Goal: Task Accomplishment & Management: Use online tool/utility

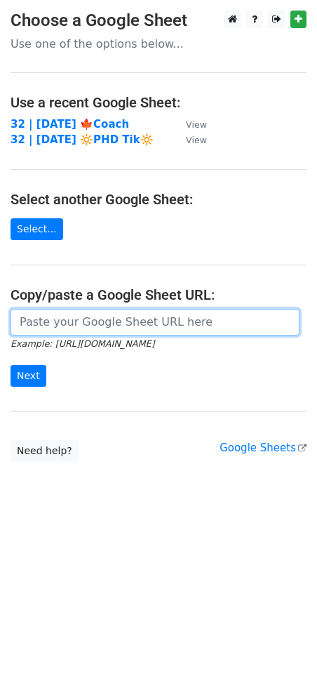
click at [58, 331] on input "url" at bounding box center [155, 322] width 289 height 27
paste input "https://docs.google.com/spreadsheets/d/1j-eh3rM5kYGzNPoYLtu6OhxoOKt2NvLgCzk45x_…"
type input "https://docs.google.com/spreadsheets/d/1j-eh3rM5kYGzNPoYLtu6OhxoOKt2NvLgCzk45x_…"
click at [11, 365] on input "Next" at bounding box center [29, 376] width 36 height 22
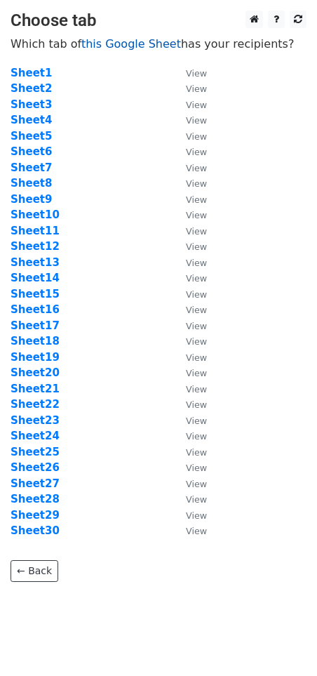
click at [108, 44] on link "this Google Sheet" at bounding box center [131, 43] width 100 height 13
click at [35, 94] on strong "Sheet2" at bounding box center [31, 88] width 41 height 13
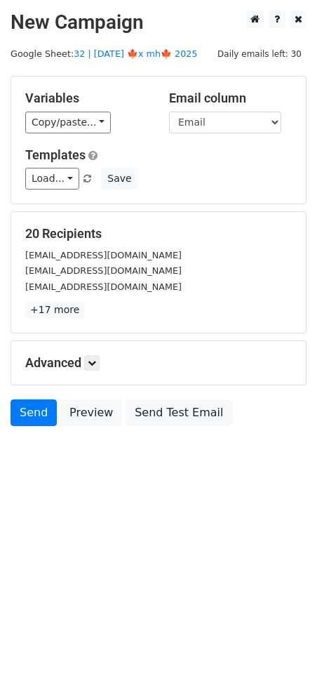
click at [93, 178] on span "Load... Coaching Business Scaling Guide Marketing Toolkit for Coaches Psych Pra…" at bounding box center [63, 178] width 76 height 13
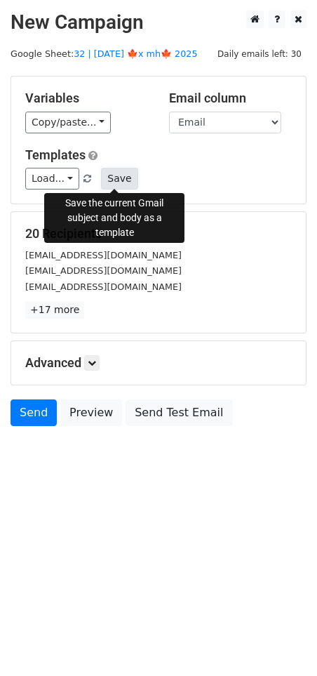
click at [111, 180] on button "Save" at bounding box center [119, 179] width 36 height 22
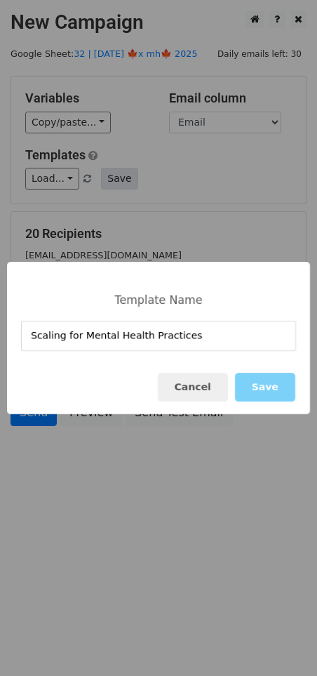
type input "Scaling for Mental Health Practices"
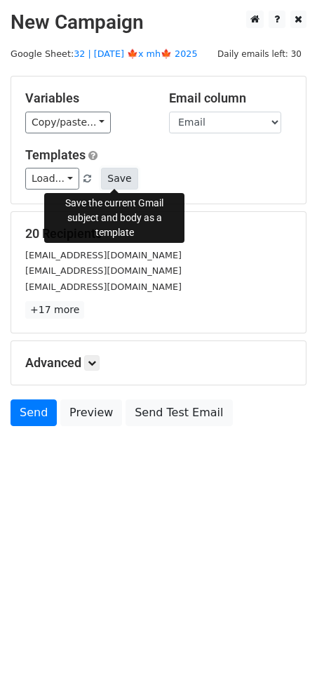
click at [109, 180] on button "Save" at bounding box center [119, 179] width 36 height 22
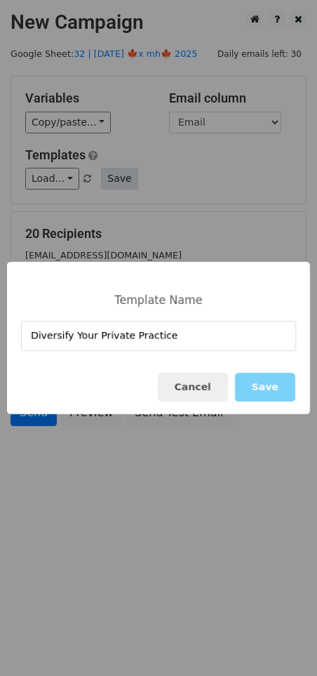
type input "Diversify Your Private Practice"
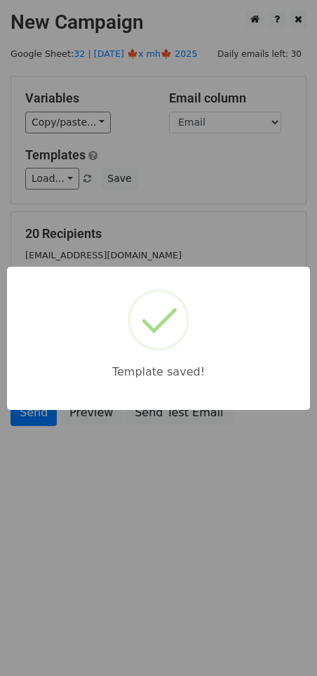
drag, startPoint x: 182, startPoint y: 203, endPoint x: 136, endPoint y: 443, distance: 244.2
click at [180, 208] on div "Template saved!" at bounding box center [158, 338] width 317 height 676
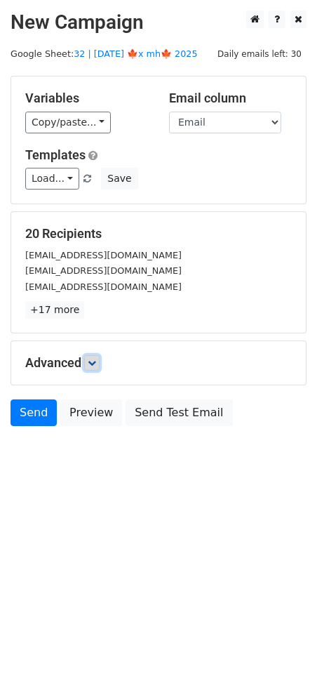
click at [100, 362] on link at bounding box center [91, 362] width 15 height 15
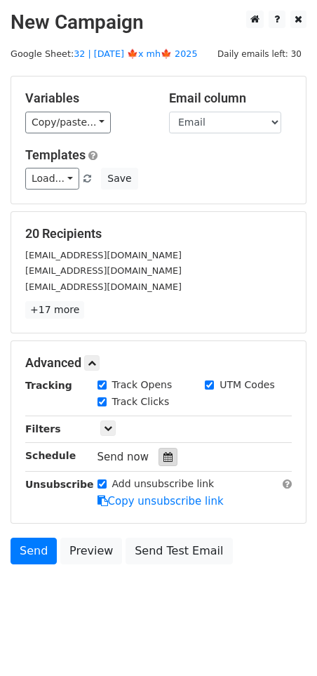
click at [163, 460] on div at bounding box center [168, 457] width 19 height 18
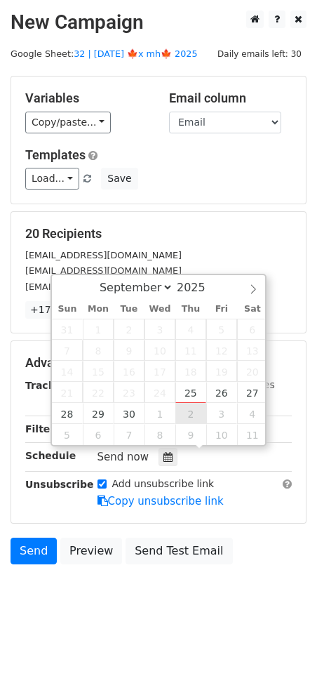
type input "2025-10-02 12:00"
select select "9"
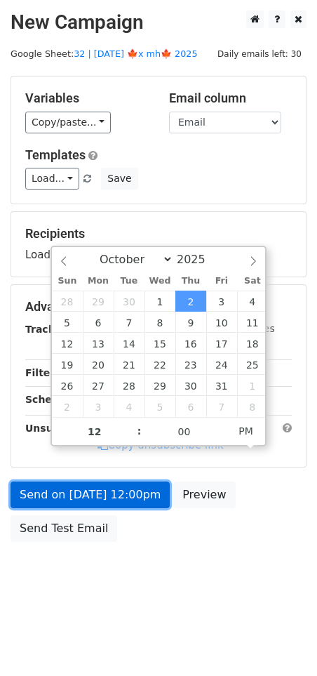
click at [122, 485] on link "Send on Oct 2 at 12:00pm" at bounding box center [90, 494] width 159 height 27
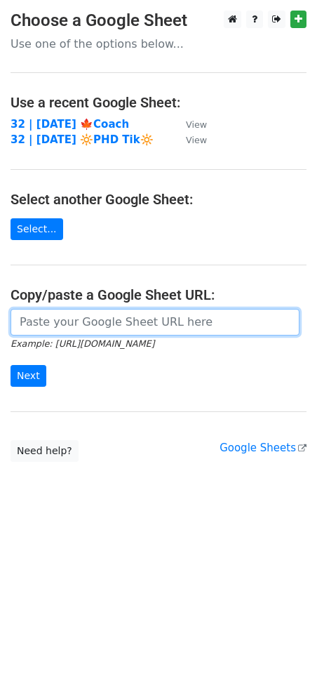
click at [82, 321] on input "url" at bounding box center [155, 322] width 289 height 27
paste input "https://docs.google.com/spreadsheets/d/1j-eh3rM5kYGzNPoYLtu6OhxoOKt2NvLgCzk45x_…"
type input "https://docs.google.com/spreadsheets/d/1j-eh3rM5kYGzNPoYLtu6OhxoOKt2NvLgCzk45x_…"
click at [11, 365] on input "Next" at bounding box center [29, 376] width 36 height 22
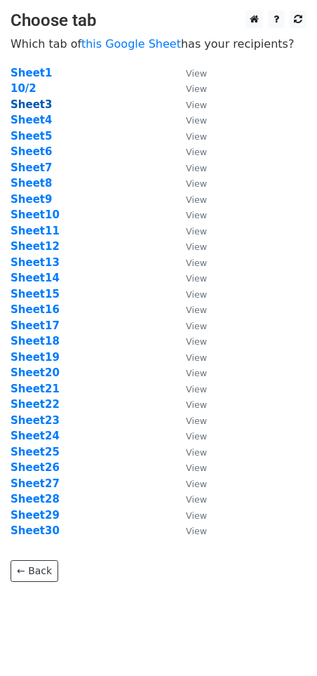
click at [37, 106] on strong "Sheet3" at bounding box center [31, 104] width 41 height 13
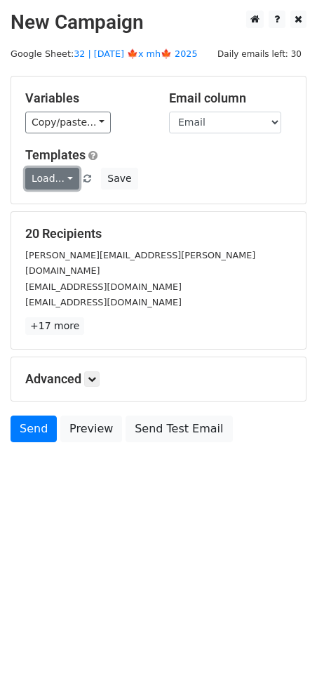
click at [62, 180] on link "Load..." at bounding box center [52, 179] width 54 height 22
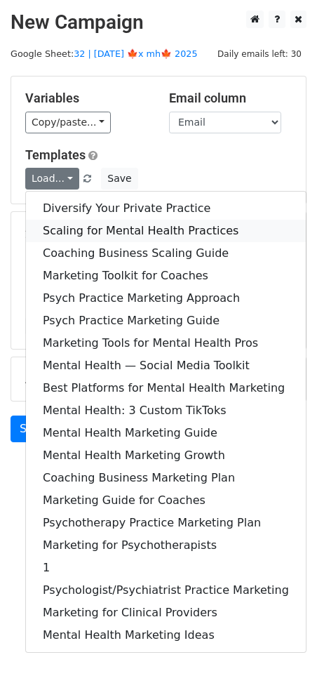
click at [93, 223] on link "Scaling for Mental Health Practices" at bounding box center [166, 231] width 280 height 22
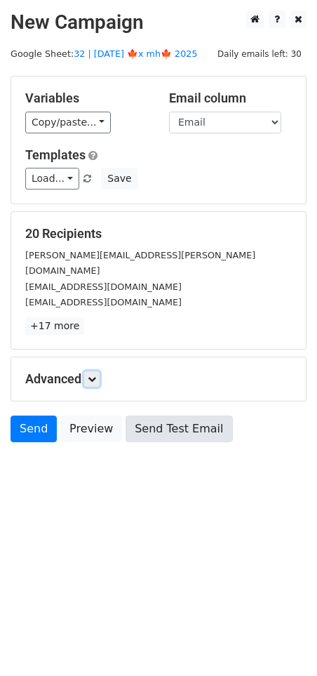
drag, startPoint x: 95, startPoint y: 358, endPoint x: 132, endPoint y: 405, distance: 59.9
click at [95, 375] on icon at bounding box center [92, 379] width 8 height 8
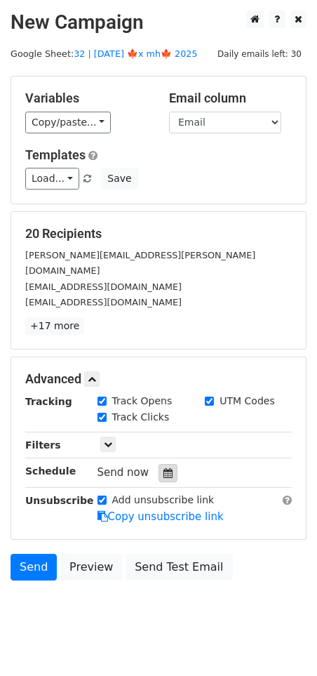
click at [159, 464] on div at bounding box center [168, 473] width 19 height 18
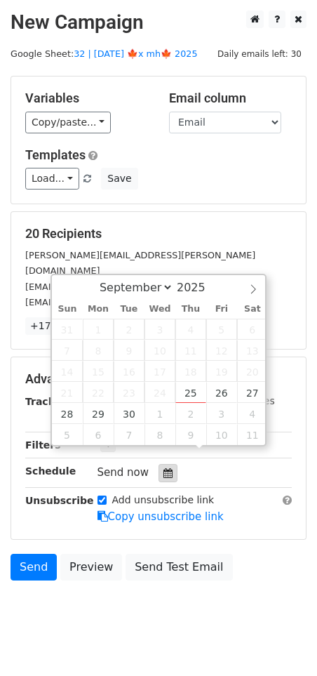
click at [159, 464] on div at bounding box center [168, 473] width 19 height 18
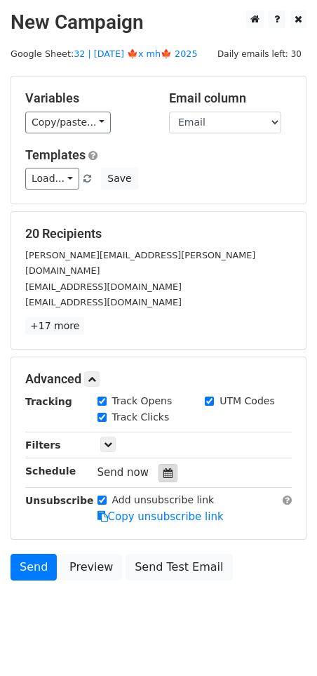
click at [161, 464] on div at bounding box center [168, 473] width 19 height 18
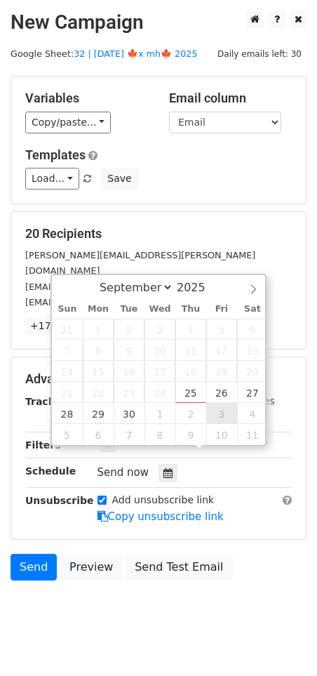
type input "2025-10-03 12:00"
select select "9"
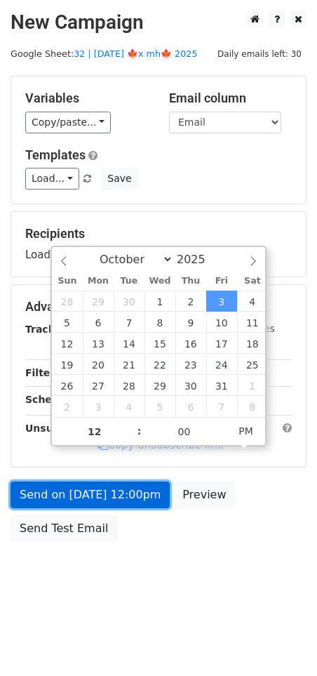
click at [125, 491] on link "Send on Oct 3 at 12:00pm" at bounding box center [90, 494] width 159 height 27
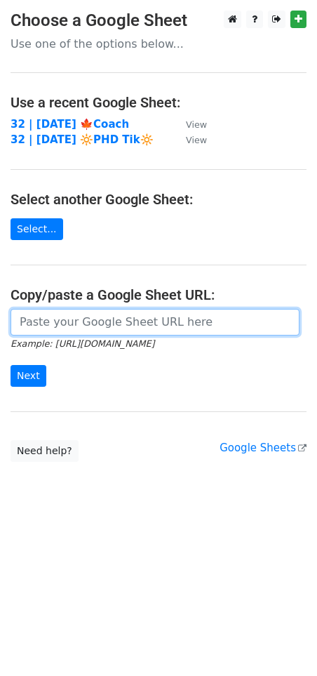
click at [124, 318] on input "url" at bounding box center [155, 322] width 289 height 27
paste input "[URL][DOMAIN_NAME]"
type input "[URL][DOMAIN_NAME]"
click at [11, 365] on input "Next" at bounding box center [29, 376] width 36 height 22
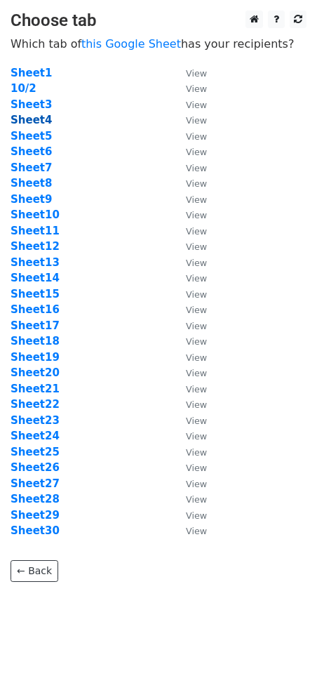
click at [36, 121] on strong "Sheet4" at bounding box center [31, 120] width 41 height 13
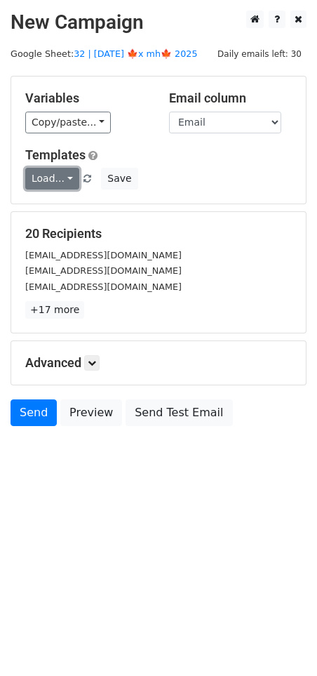
click at [52, 182] on link "Load..." at bounding box center [52, 179] width 54 height 22
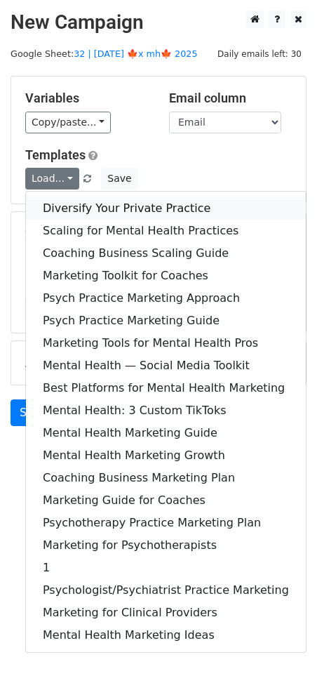
drag, startPoint x: 98, startPoint y: 208, endPoint x: 97, endPoint y: 231, distance: 23.2
click at [99, 208] on link "Diversify Your Private Practice" at bounding box center [166, 208] width 280 height 22
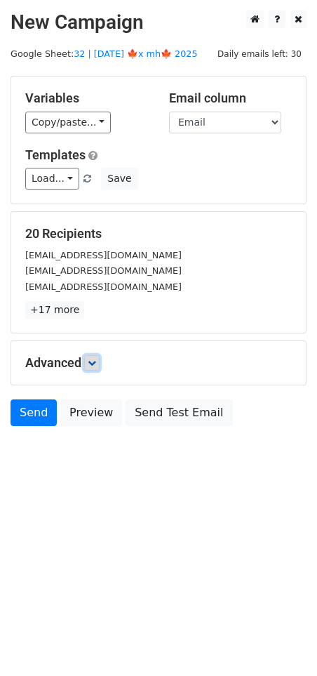
click at [93, 359] on icon at bounding box center [92, 362] width 8 height 8
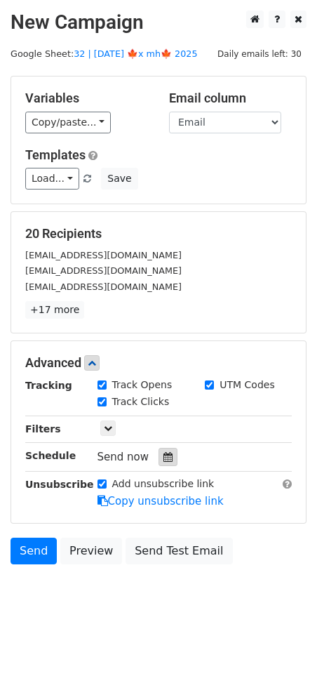
click at [163, 454] on icon at bounding box center [167, 457] width 9 height 10
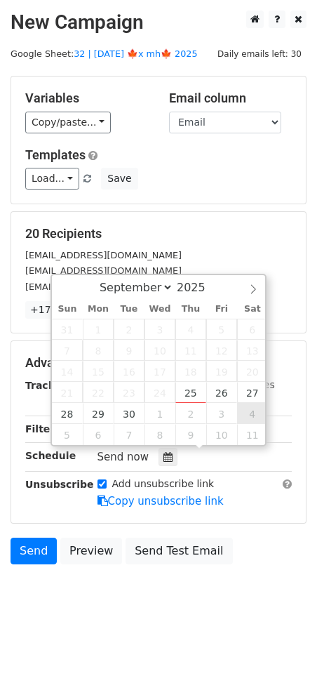
type input "[DATE] 12:00"
select select "9"
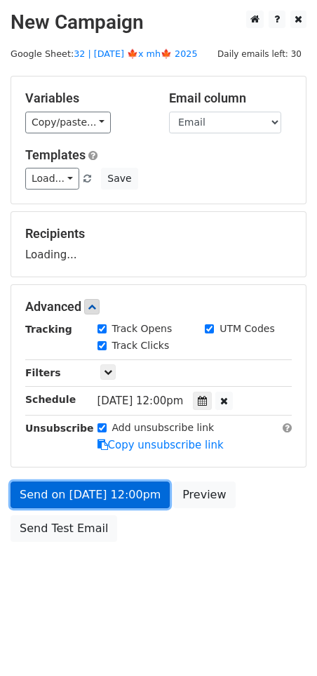
click at [128, 491] on link "Send on [DATE] 12:00pm" at bounding box center [90, 494] width 159 height 27
